Goal: Contribute content: Contribute content

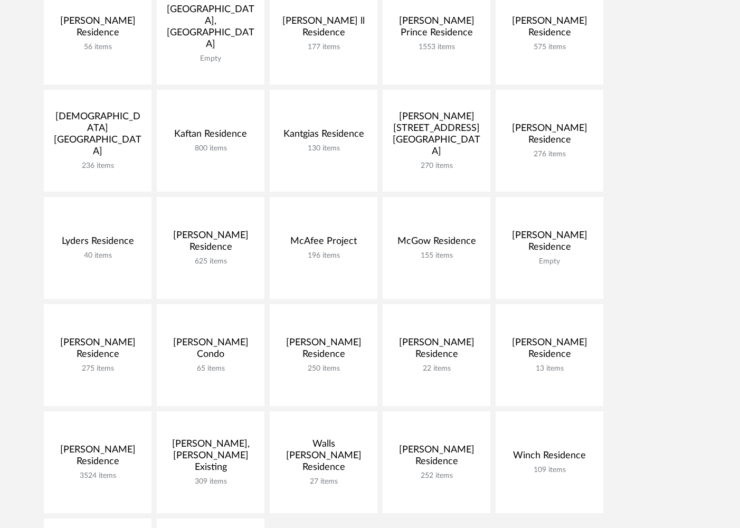
scroll to position [432, 0]
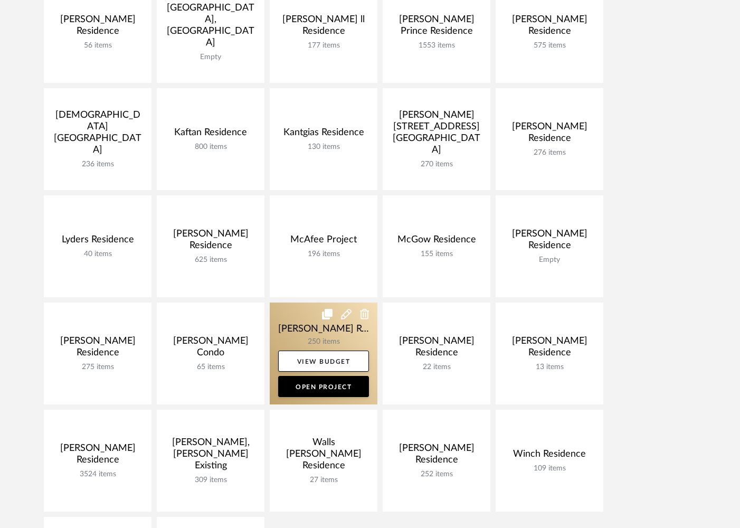
click at [296, 345] on link at bounding box center [324, 353] width 108 height 102
click at [296, 345] on div "Chrome Web Clipper Import Pinterest Support All Projects Library Inspiration Up…" at bounding box center [370, 264] width 740 height 1392
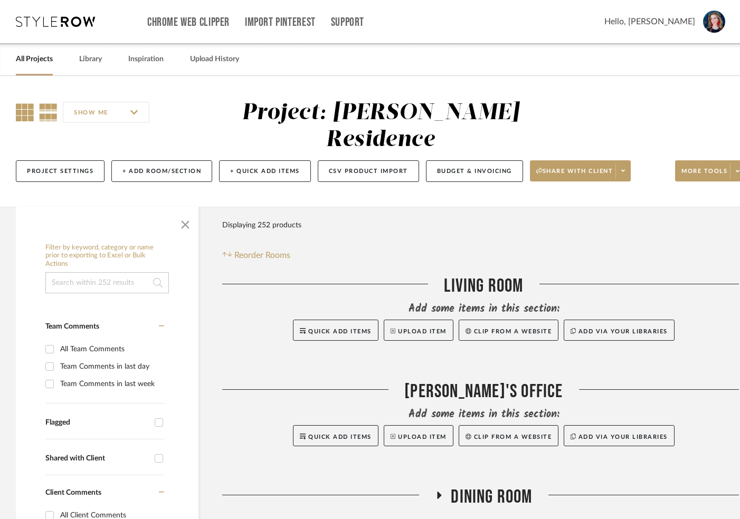
click at [23, 110] on icon at bounding box center [25, 112] width 18 height 18
click at [183, 226] on span "button" at bounding box center [185, 222] width 25 height 25
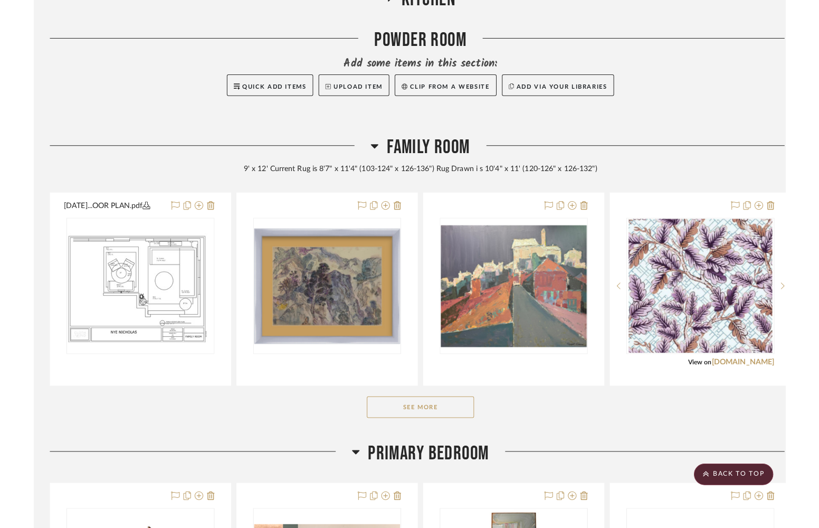
scroll to position [617, 0]
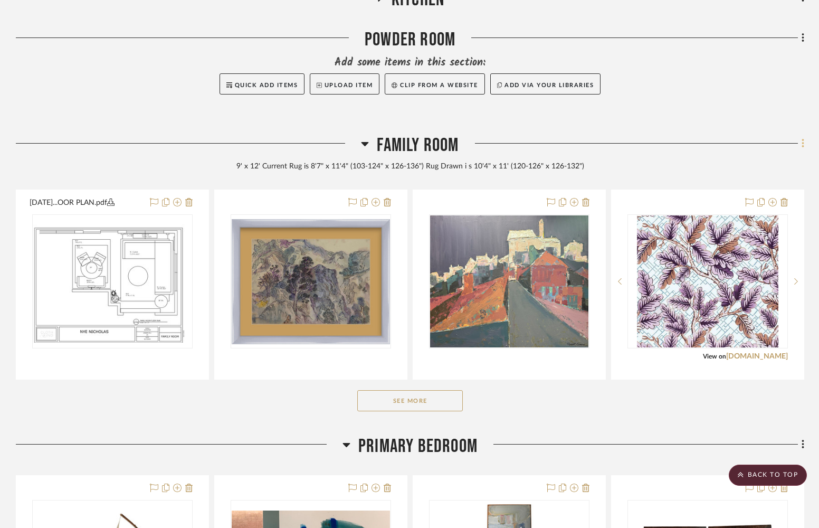
click at [747, 148] on icon at bounding box center [803, 144] width 3 height 12
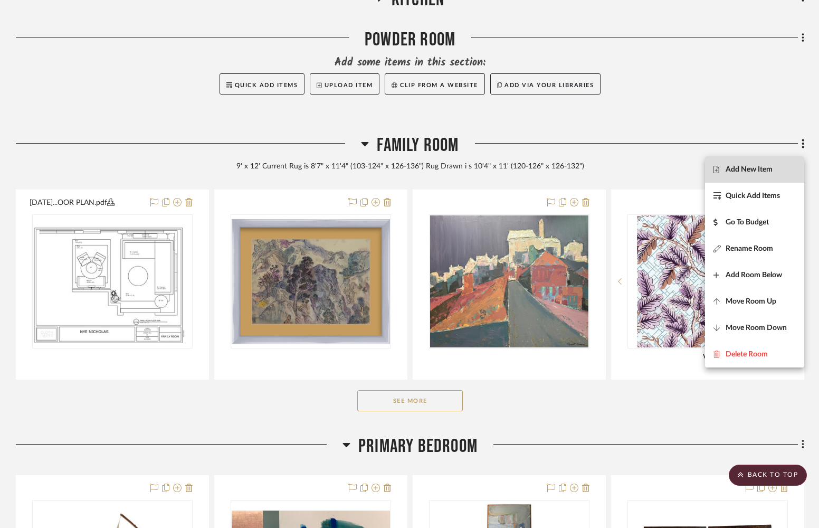
click at [747, 168] on span "Add New Item" at bounding box center [749, 169] width 47 height 9
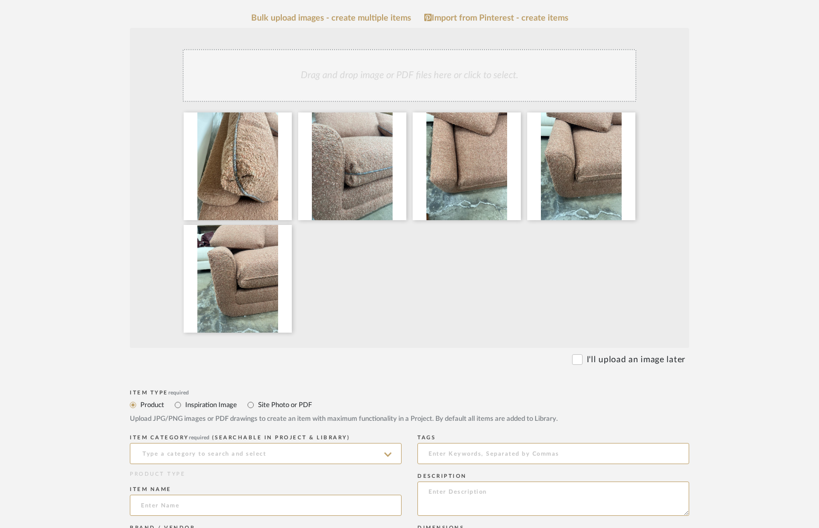
scroll to position [243, 0]
click at [251, 410] on input "Site Photo or PDF" at bounding box center [250, 406] width 13 height 13
radio input "true"
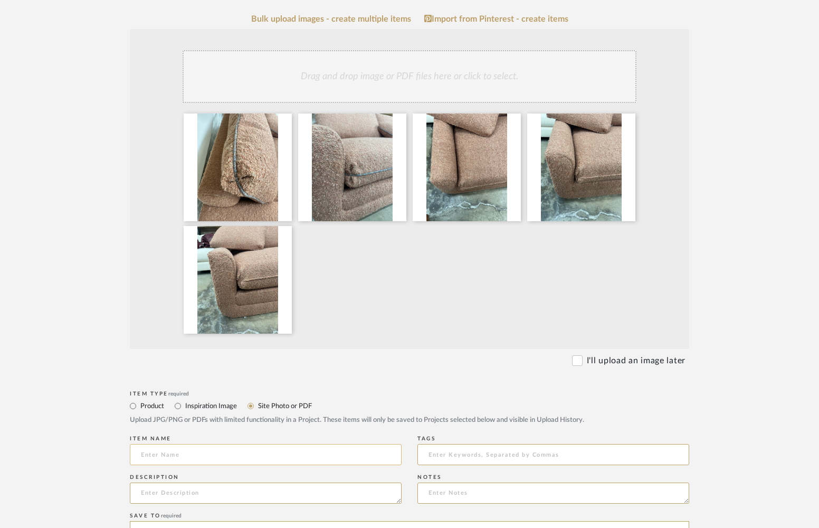
click at [237, 463] on input at bounding box center [266, 454] width 272 height 21
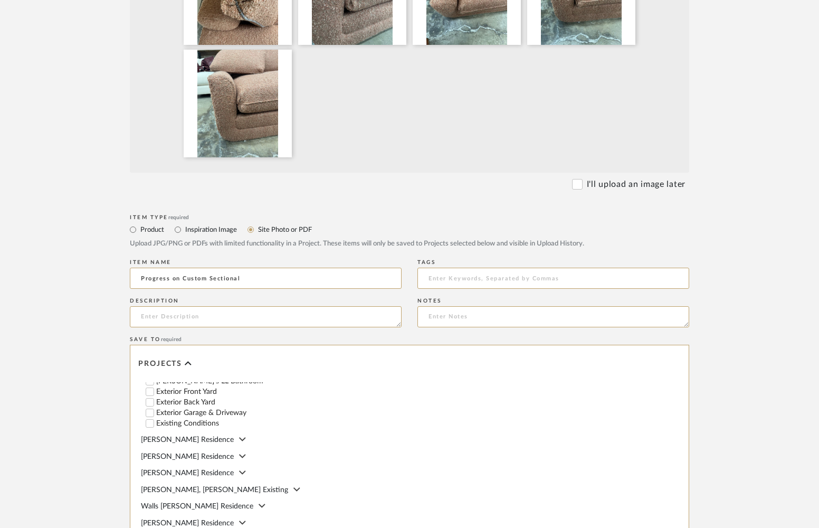
scroll to position [612, 0]
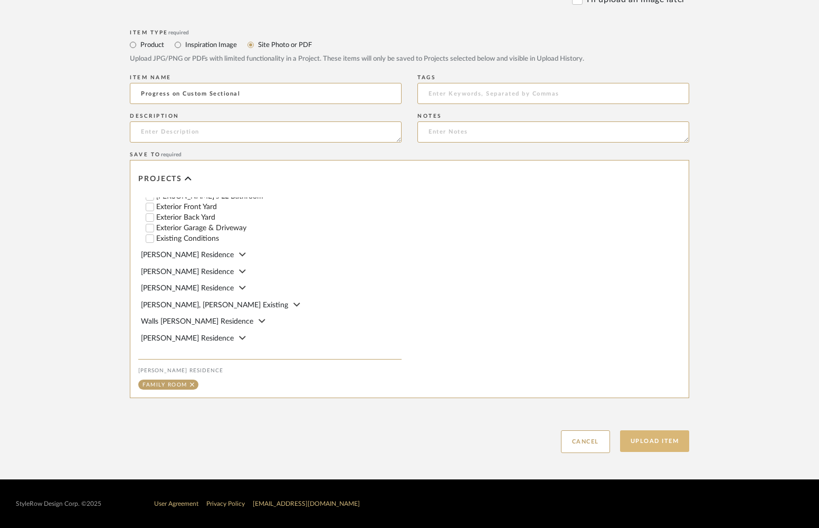
type input "Progress on Custom Sectional"
click at [641, 441] on button "Upload Item" at bounding box center [655, 441] width 70 height 22
